Goal: Information Seeking & Learning: Learn about a topic

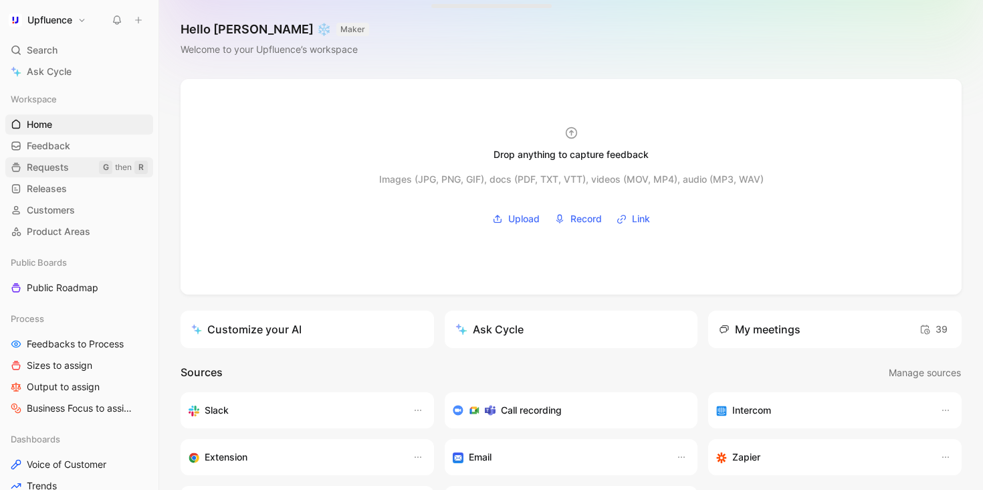
click at [65, 172] on span "Requests" at bounding box center [48, 167] width 42 height 13
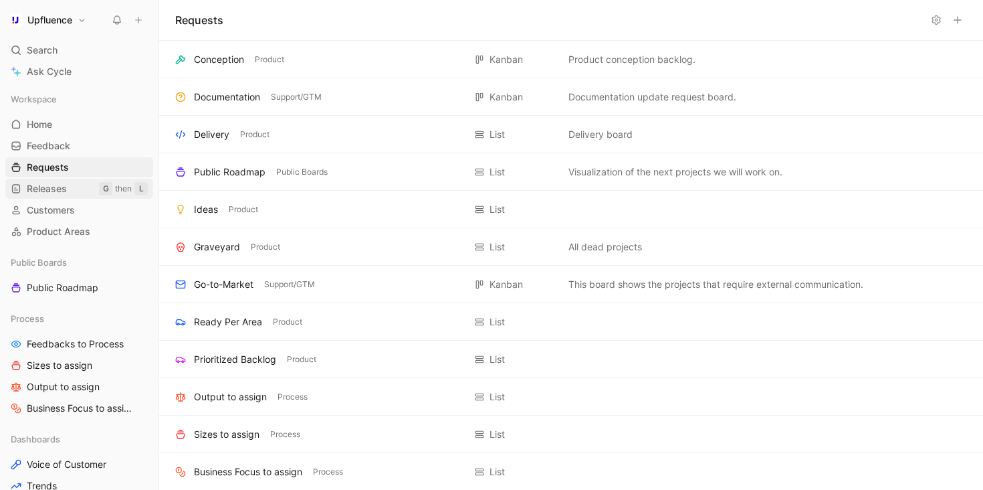
click at [64, 181] on link "Releases G then L" at bounding box center [79, 189] width 148 height 20
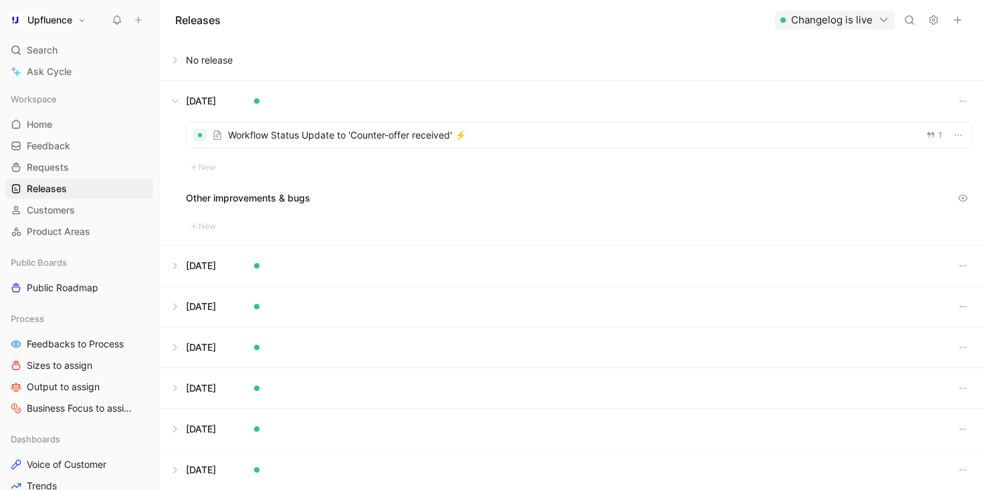
click at [415, 137] on div at bounding box center [579, 134] width 785 height 25
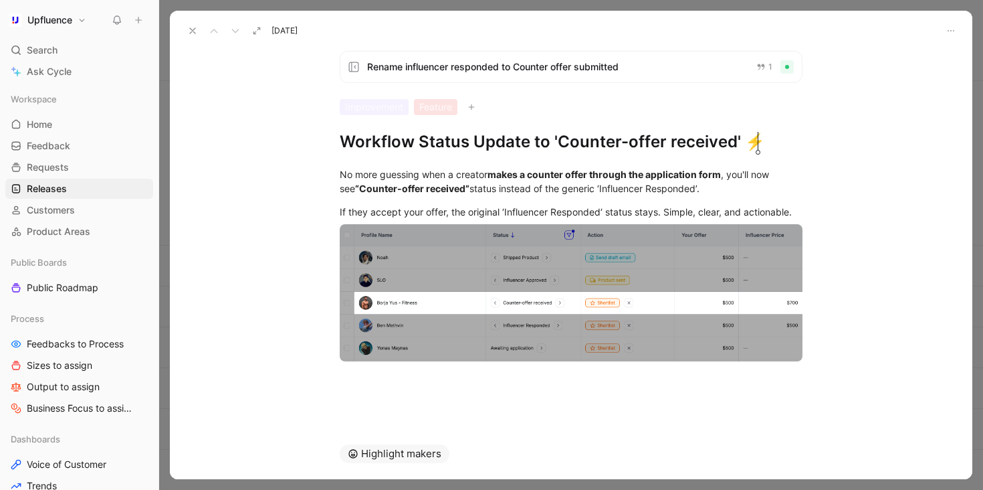
click at [189, 29] on icon at bounding box center [192, 30] width 11 height 11
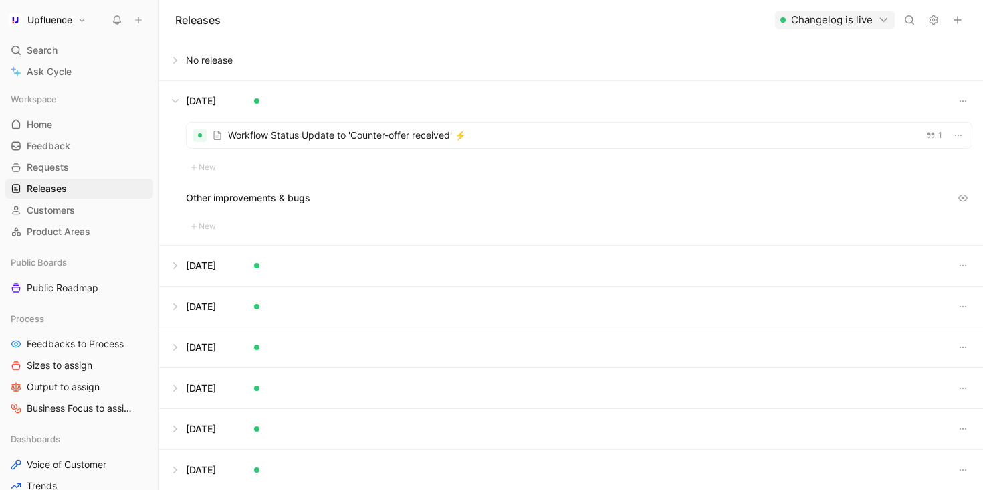
click at [175, 56] on button at bounding box center [571, 60] width 823 height 40
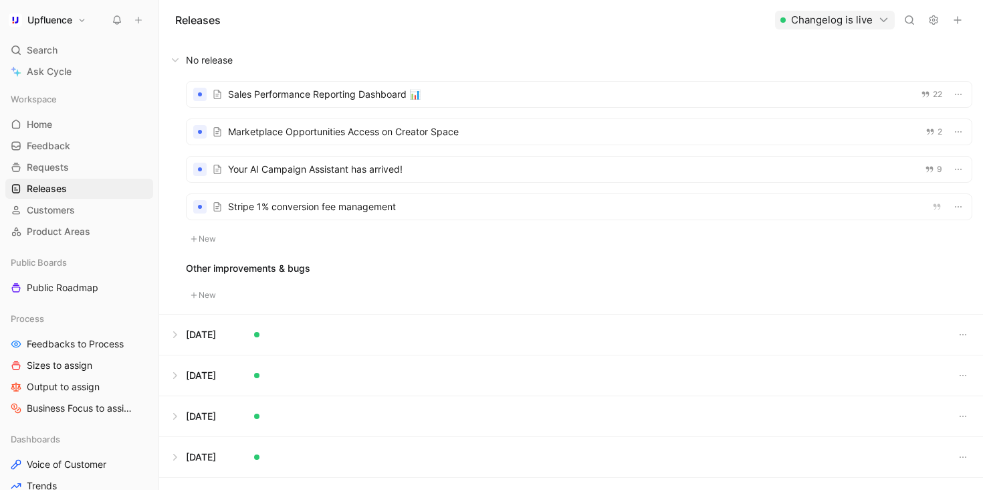
click at [377, 136] on div at bounding box center [579, 131] width 785 height 25
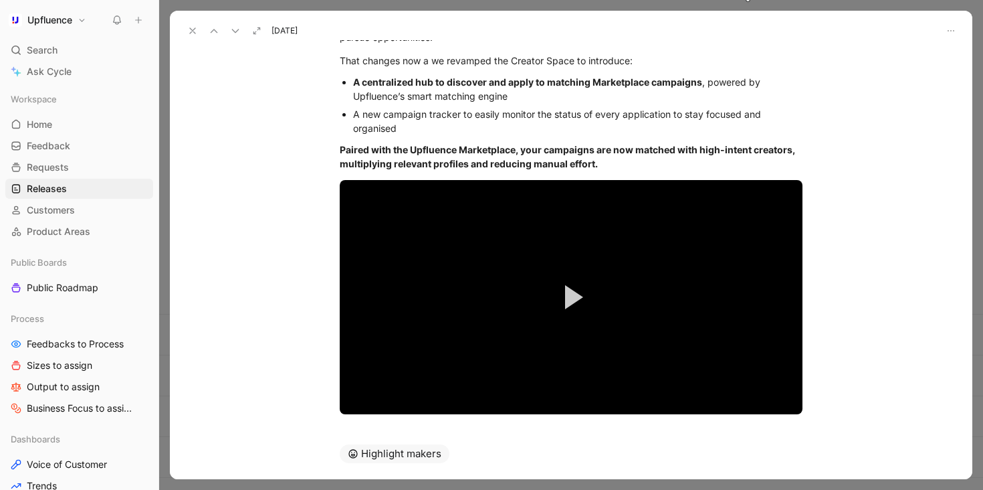
scroll to position [153, 0]
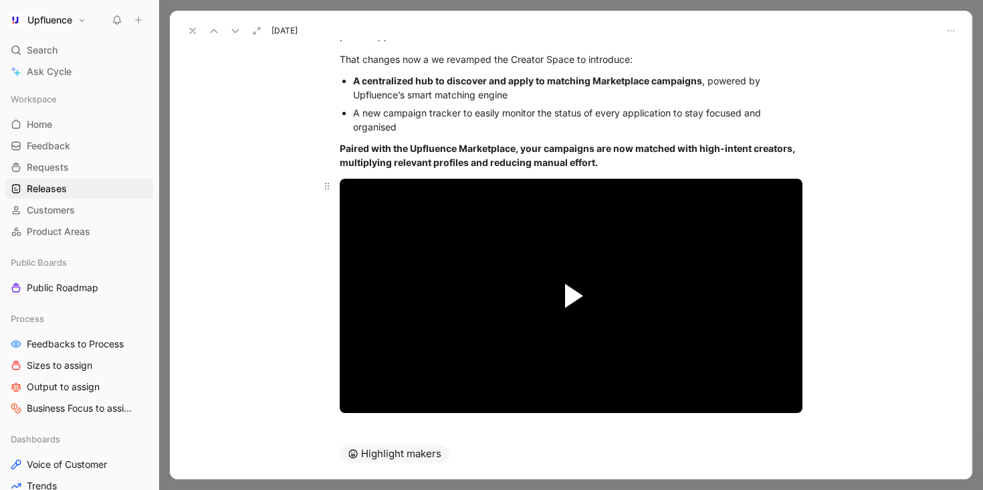
click at [573, 288] on span "Video Player" at bounding box center [574, 296] width 18 height 24
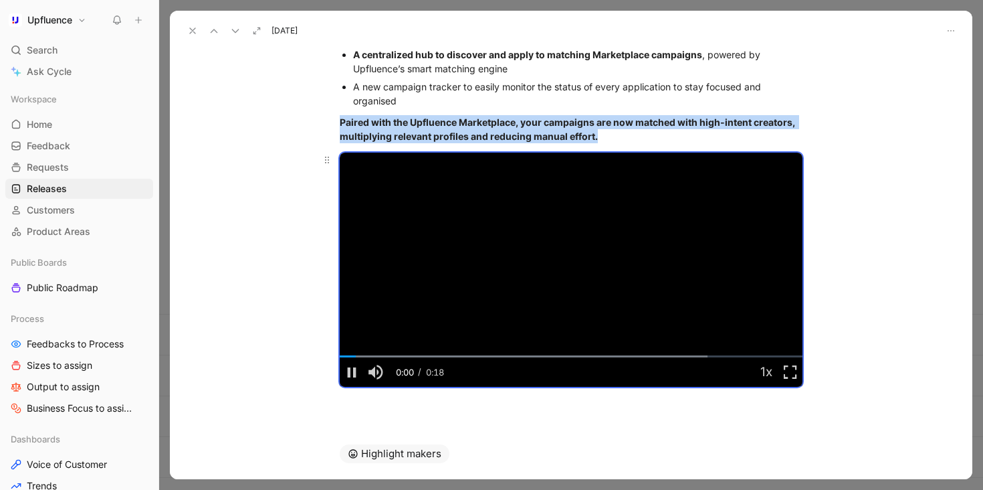
scroll to position [181, 0]
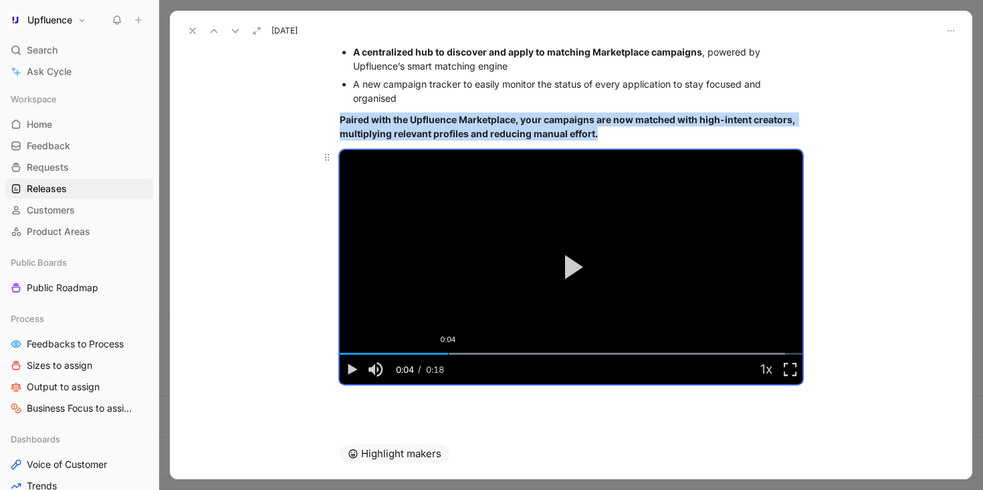
click at [448, 353] on div "Loaded : 96.31% 0:04 0:04" at bounding box center [571, 354] width 463 height 2
click at [522, 355] on div "Loaded : 96.31% 0:06 0:04" at bounding box center [571, 354] width 463 height 2
drag, startPoint x: 579, startPoint y: 355, endPoint x: 732, endPoint y: 352, distance: 153.2
click at [732, 353] on div "Loaded : 100.00% 0:14 0:14" at bounding box center [571, 354] width 463 height 2
click at [192, 27] on icon at bounding box center [192, 30] width 11 height 11
